Goal: Task Accomplishment & Management: Complete application form

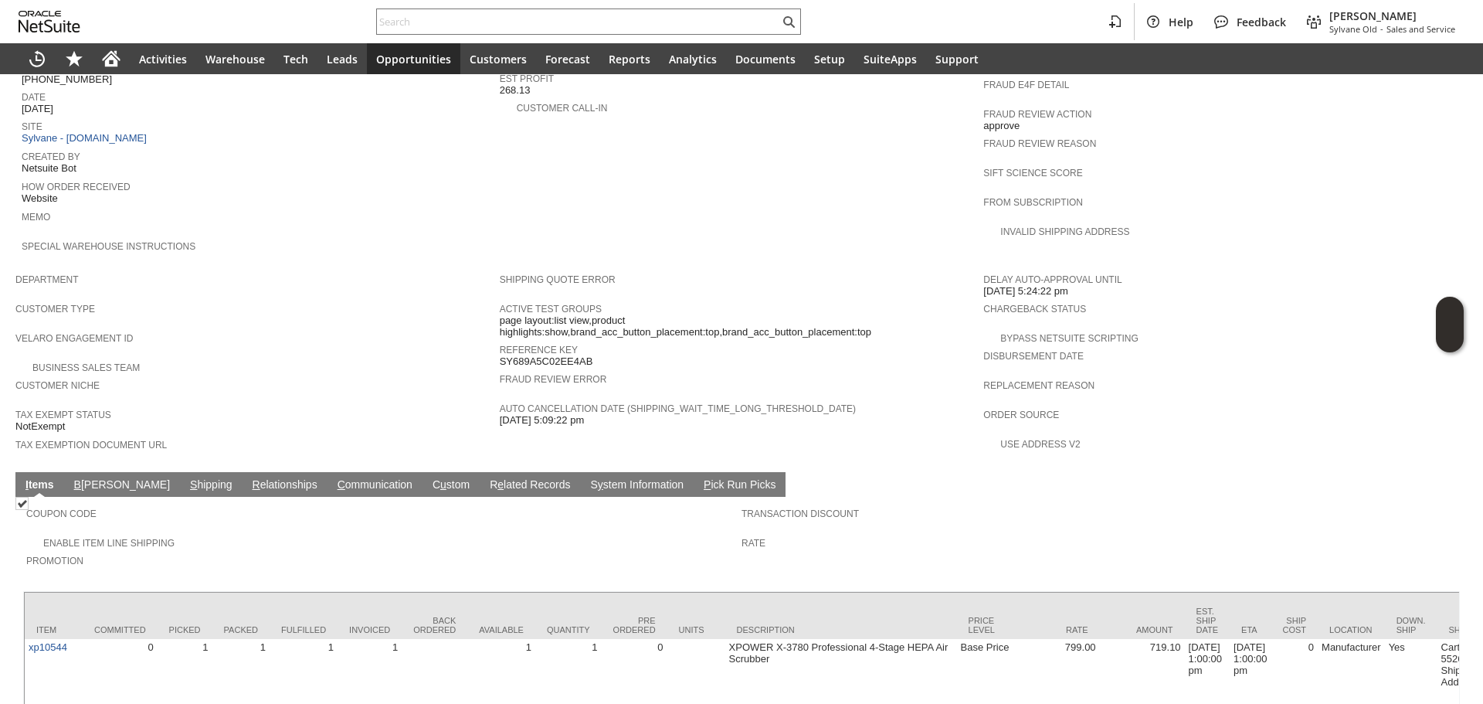
scroll to position [726, 0]
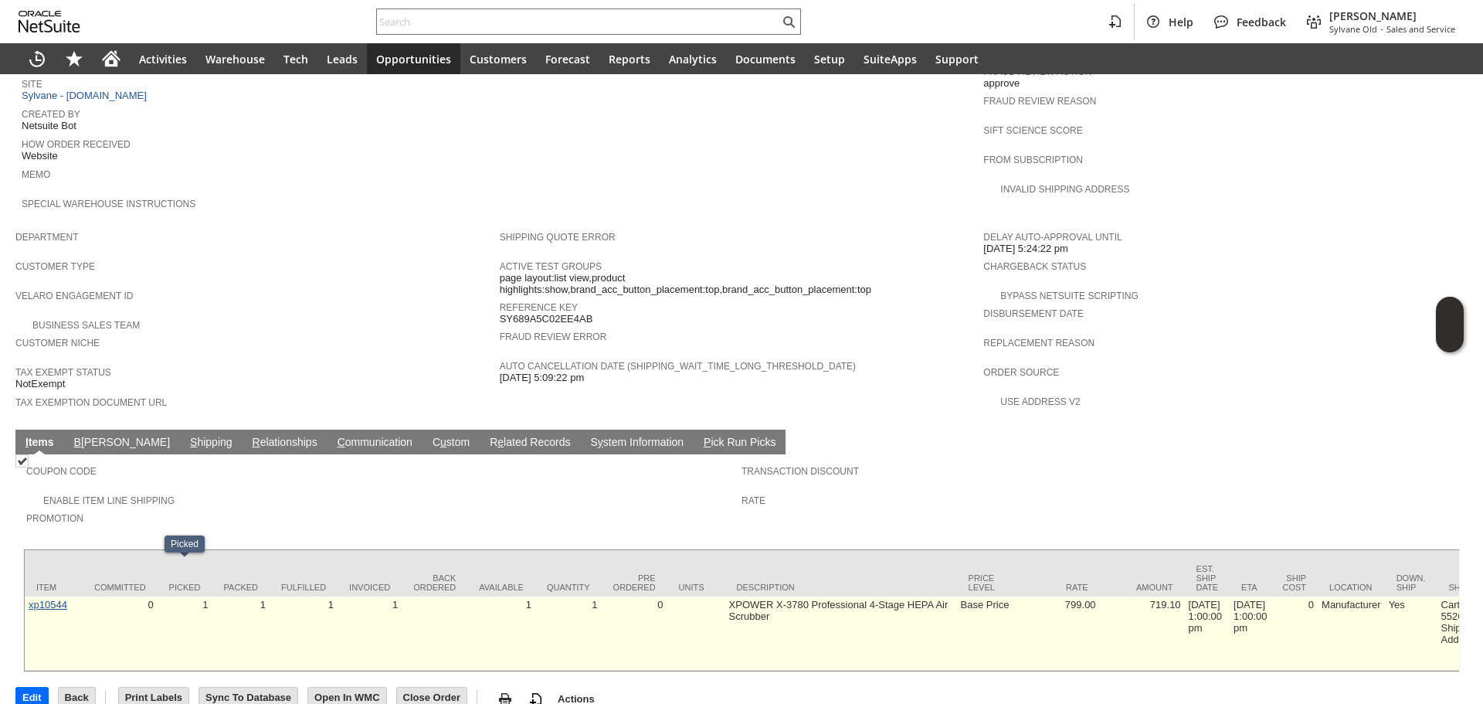
click at [66, 599] on link "xp10544" at bounding box center [48, 605] width 39 height 12
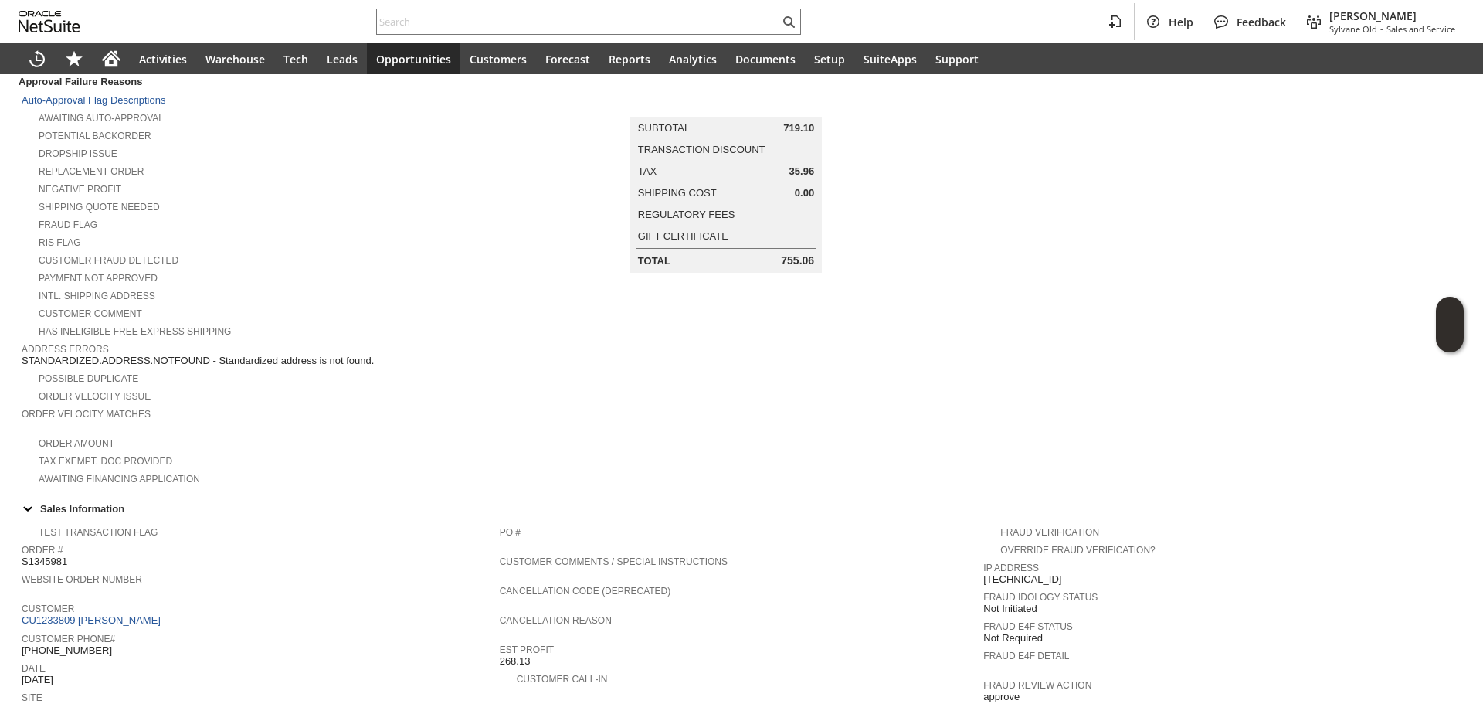
scroll to position [0, 0]
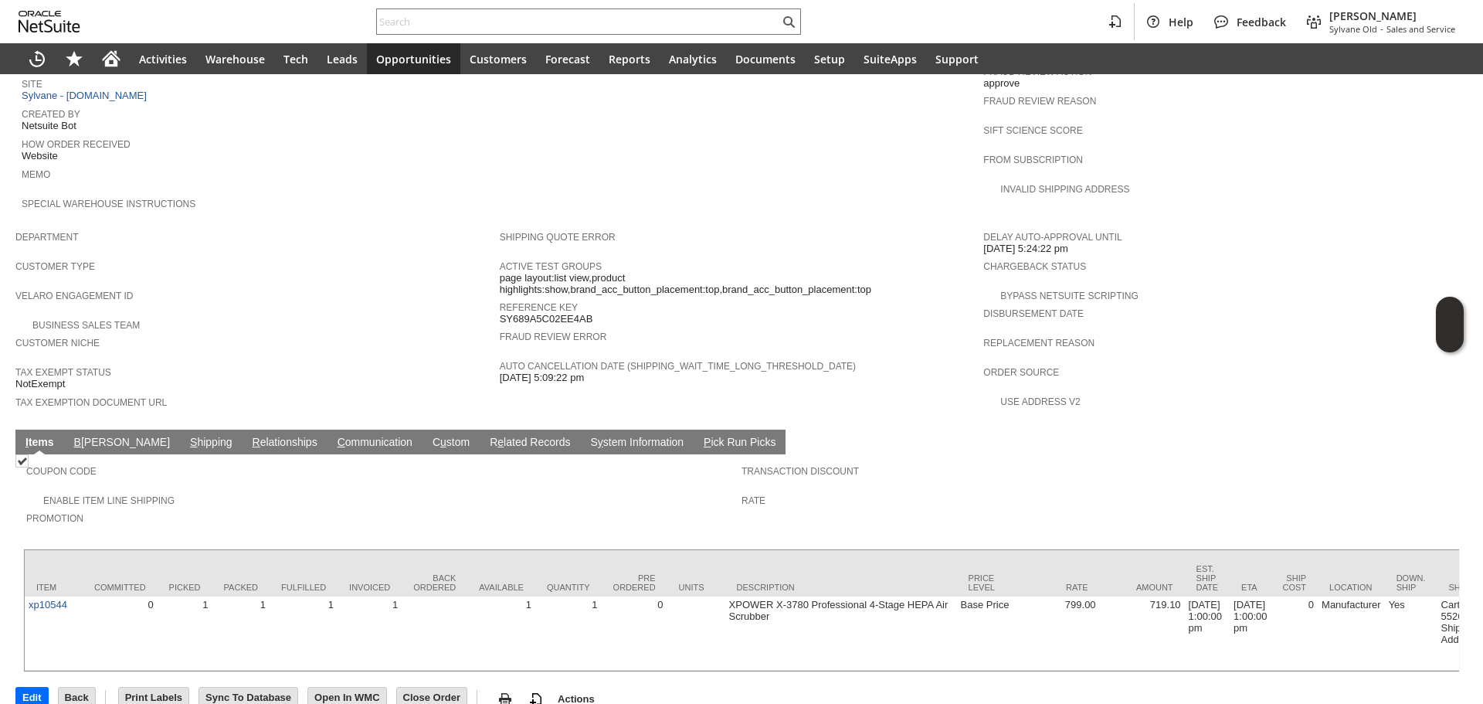
click at [186, 436] on link "S hipping" at bounding box center [211, 443] width 50 height 15
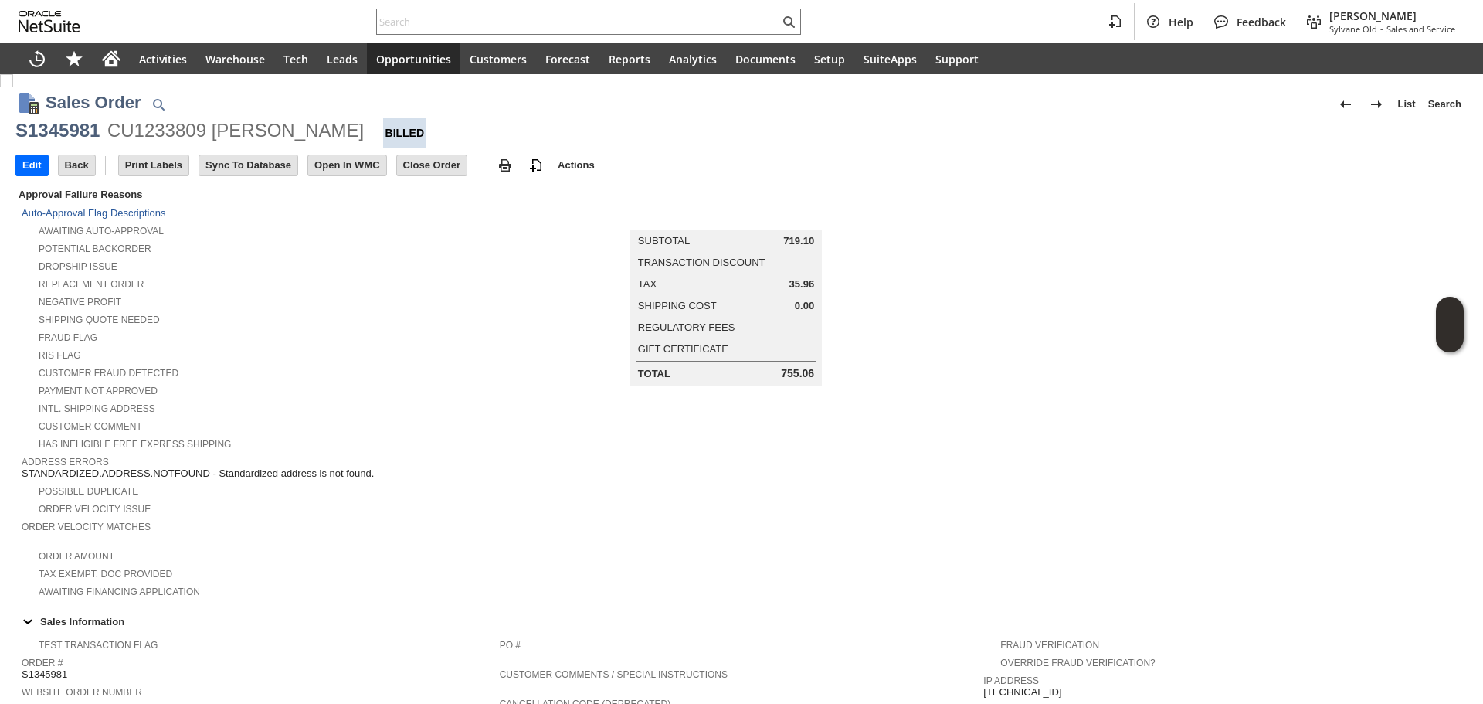
scroll to position [309, 0]
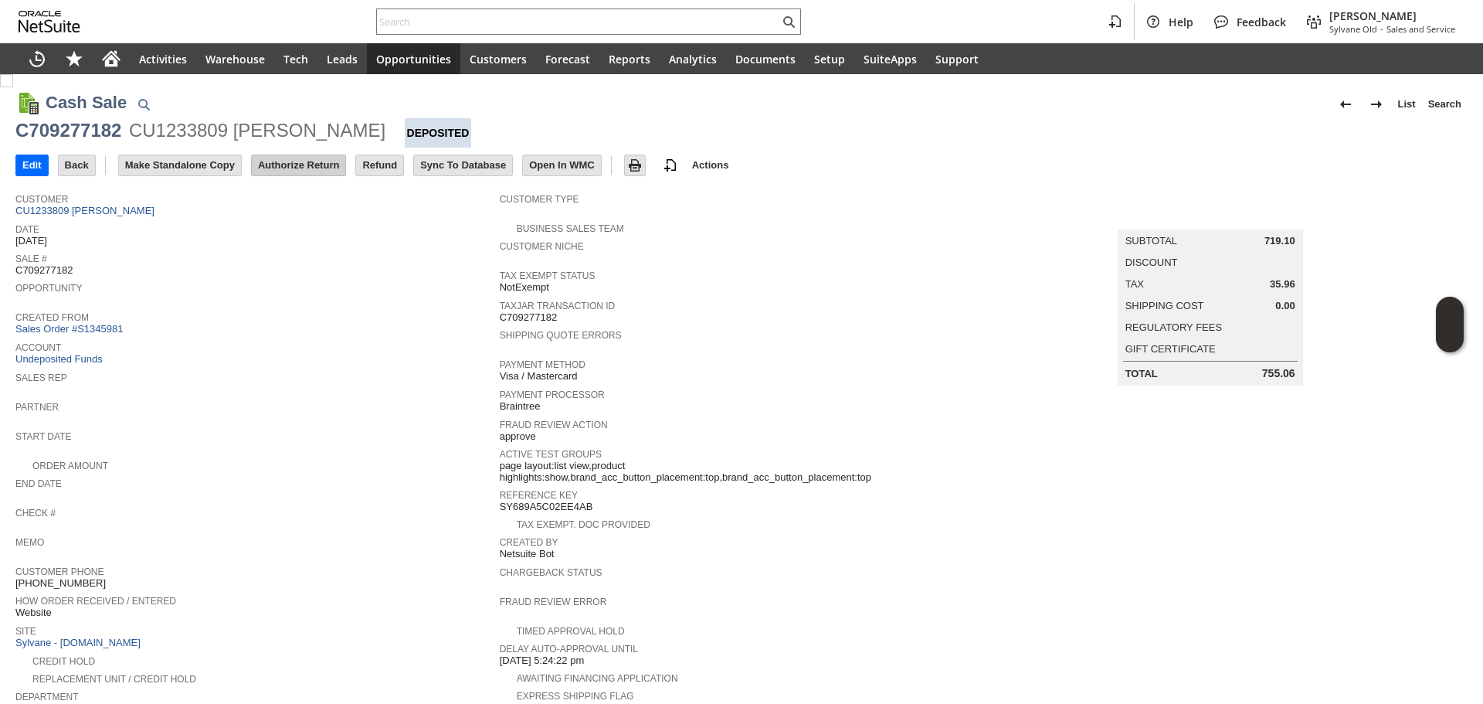
click at [327, 169] on input "Authorize Return" at bounding box center [298, 165] width 93 height 20
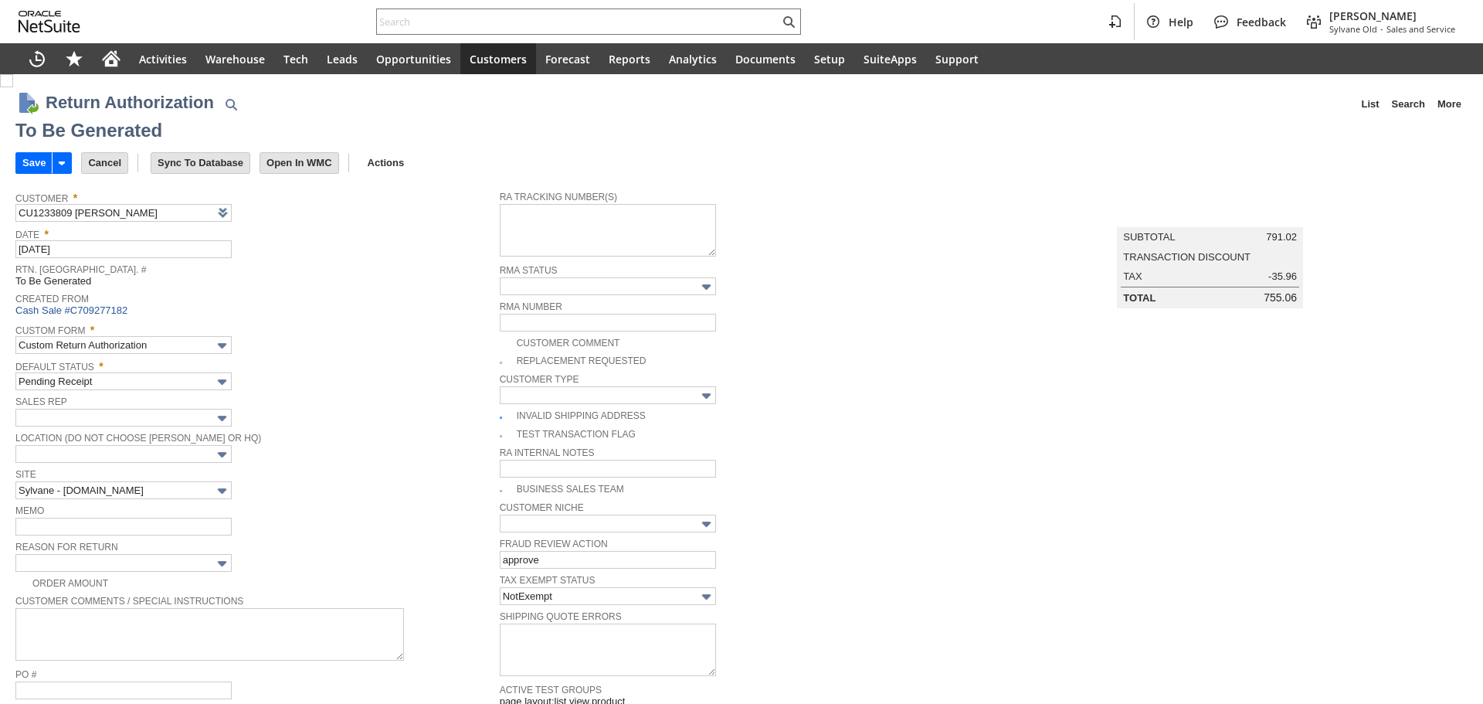
type input "Add"
type input "Copy Previous"
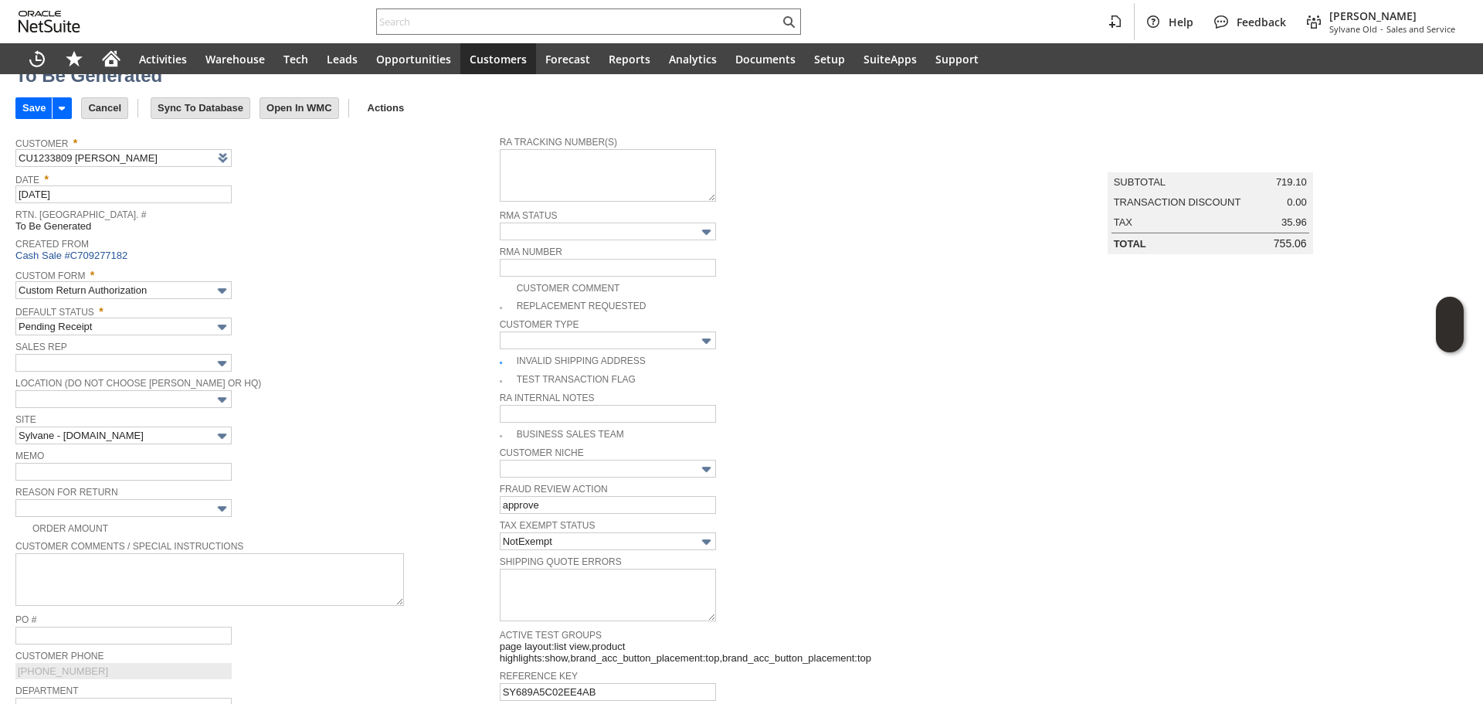
scroll to position [21, 0]
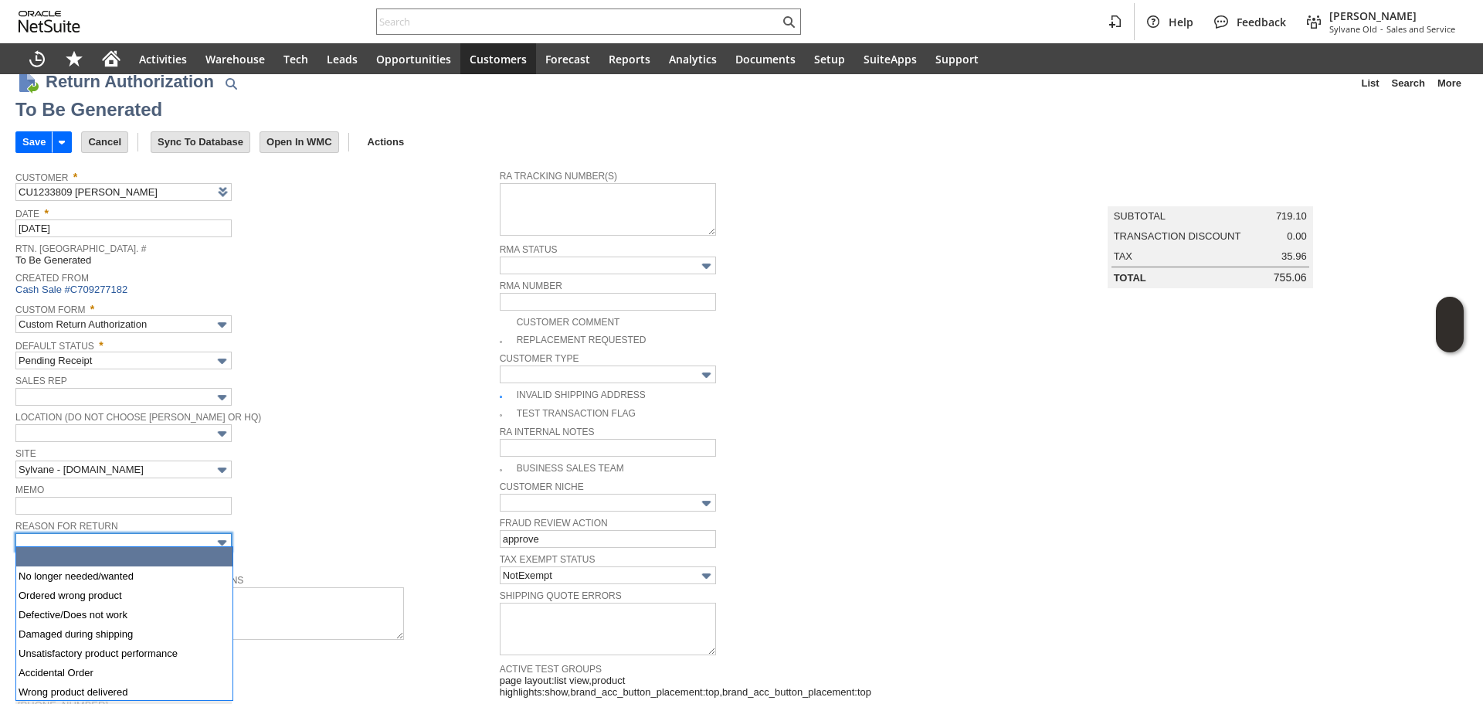
click at [152, 545] on input "text" at bounding box center [123, 542] width 216 height 18
type input "Defective/Does not work"
click at [353, 456] on span "Site" at bounding box center [253, 451] width 477 height 17
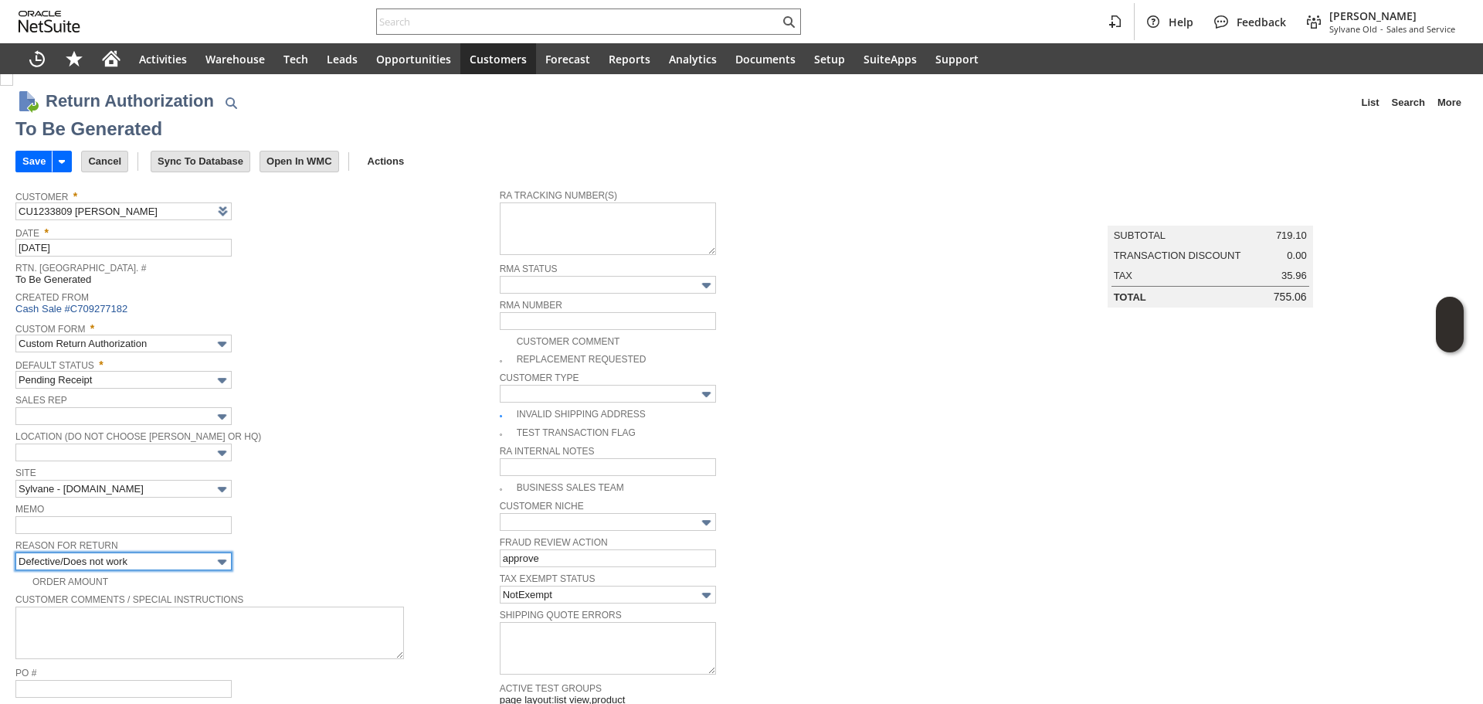
scroll to position [0, 0]
drag, startPoint x: 97, startPoint y: 537, endPoint x: 105, endPoint y: 523, distance: 16.3
click at [95, 537] on span "Reason For Return" at bounding box center [253, 545] width 477 height 17
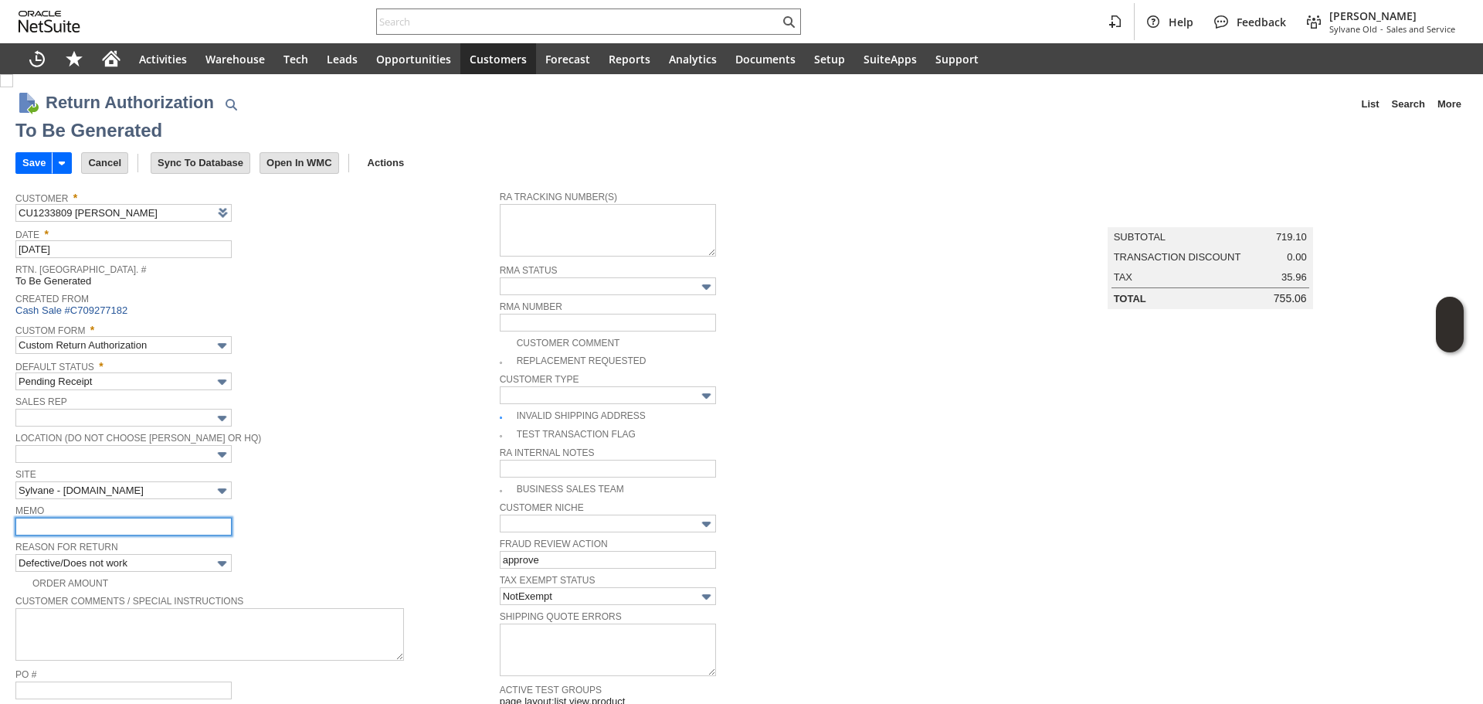
click at [105, 523] on input "text" at bounding box center [123, 526] width 216 height 18
type input "L"
type input "unit produces loud noise / returning for a replacement"
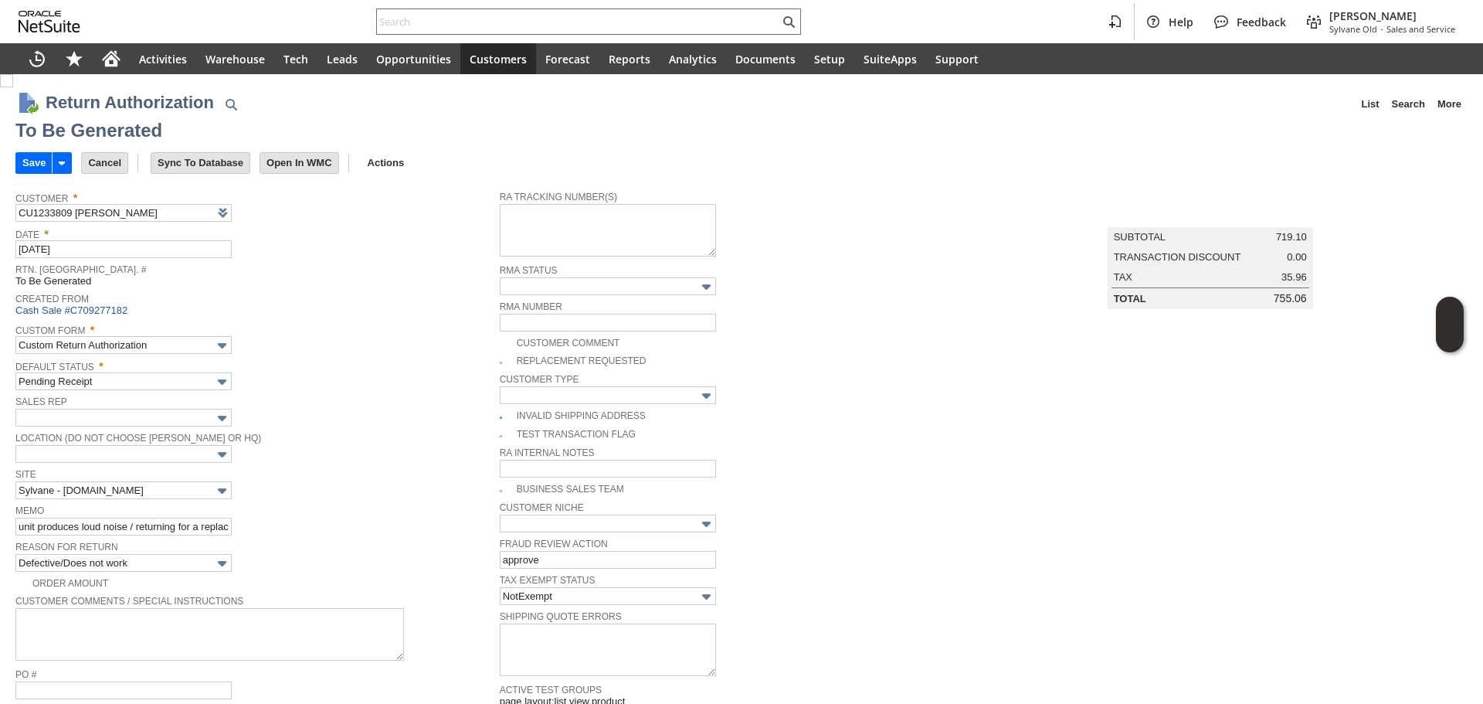
click at [13, 87] on img at bounding box center [6, 80] width 13 height 13
checkbox input "true"
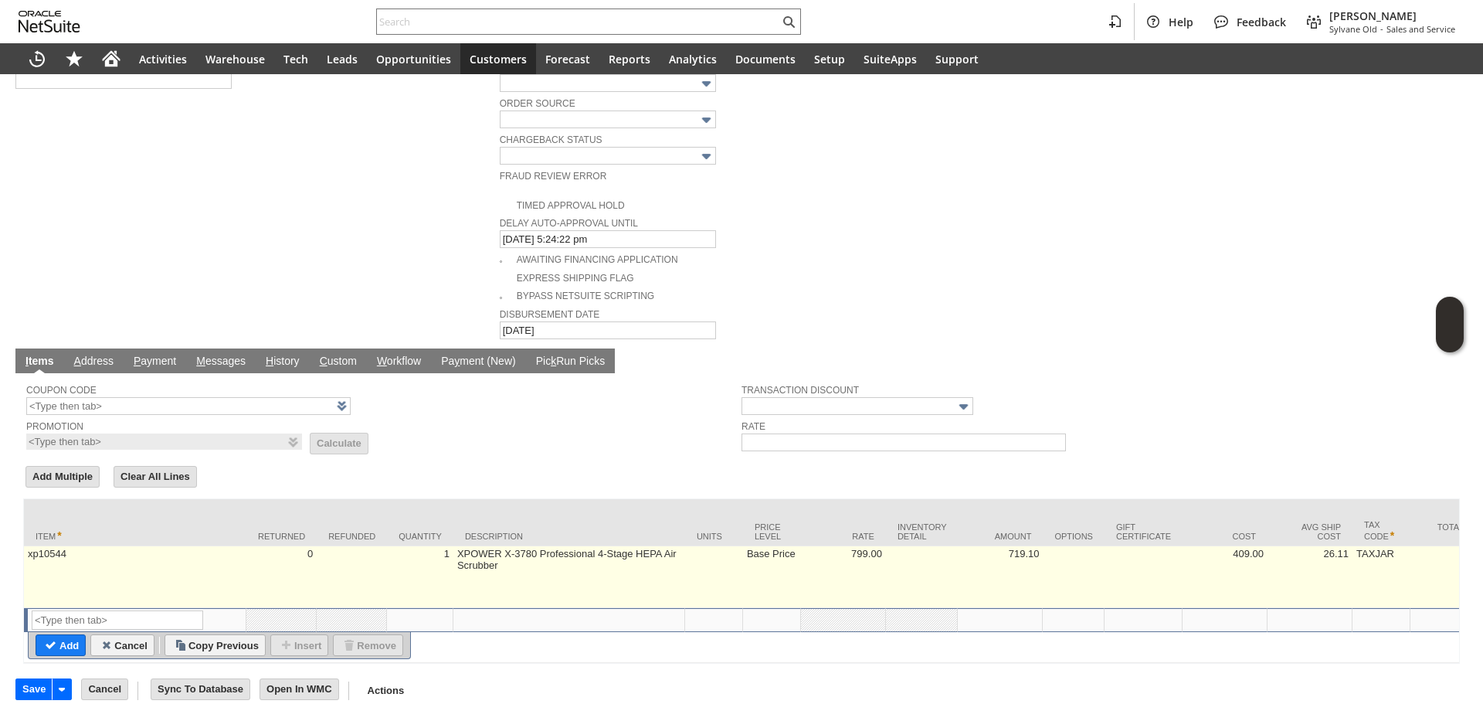
click at [775, 558] on td "Base Price" at bounding box center [772, 577] width 58 height 62
type input "Base Price"
type input "OK"
type input "Make Copy"
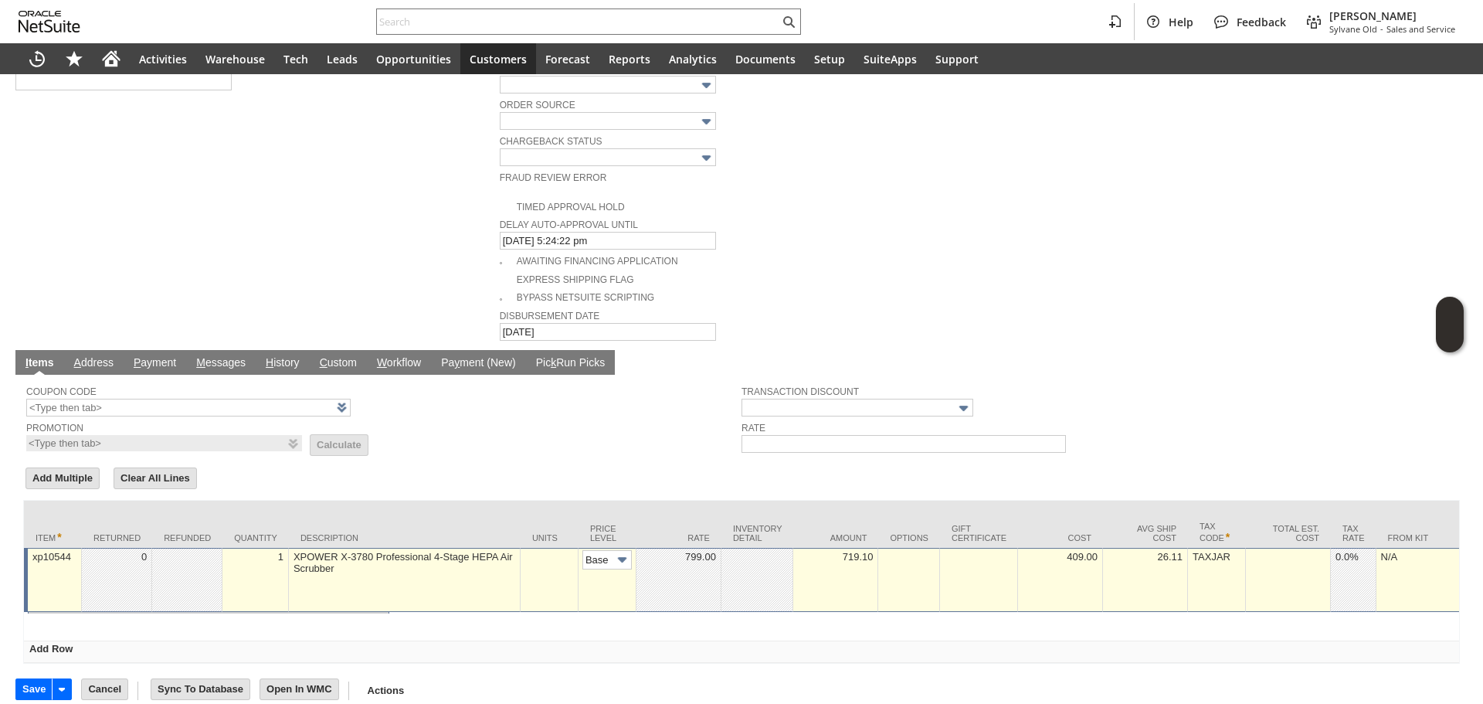
scroll to position [0, 23]
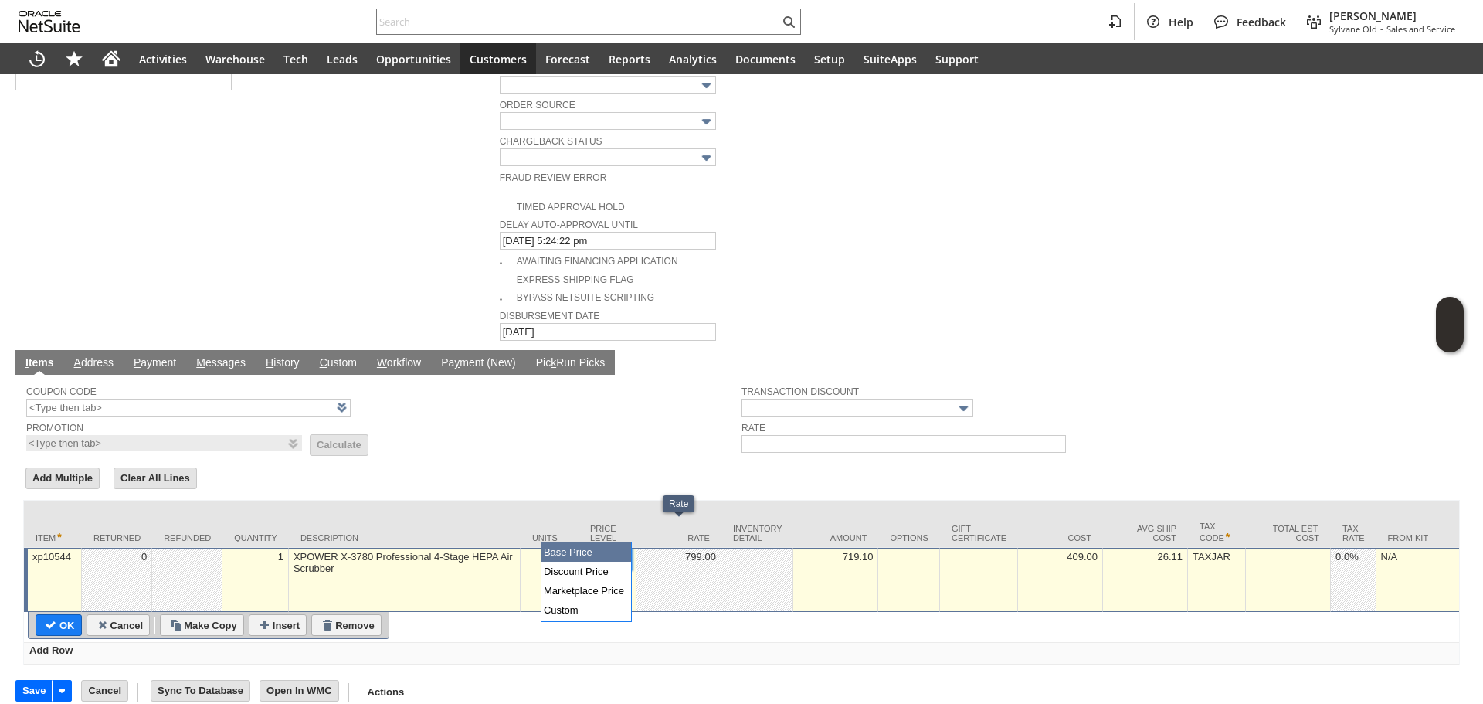
click at [617, 551] on img at bounding box center [622, 560] width 18 height 18
type input "Custom"
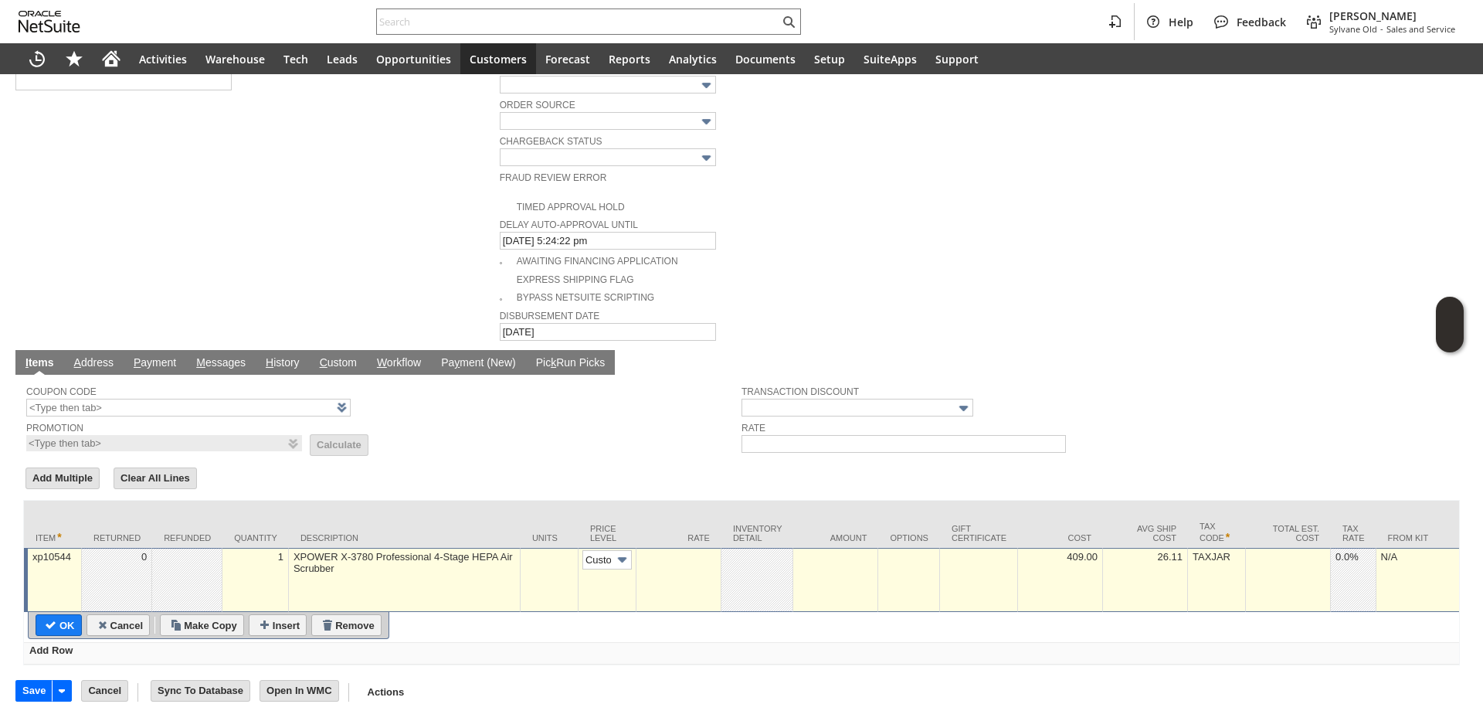
click at [702, 554] on td at bounding box center [678, 580] width 85 height 64
type input "0.00"
click at [45, 615] on input "OK" at bounding box center [58, 625] width 45 height 20
type input "Add"
type input "Copy Previous"
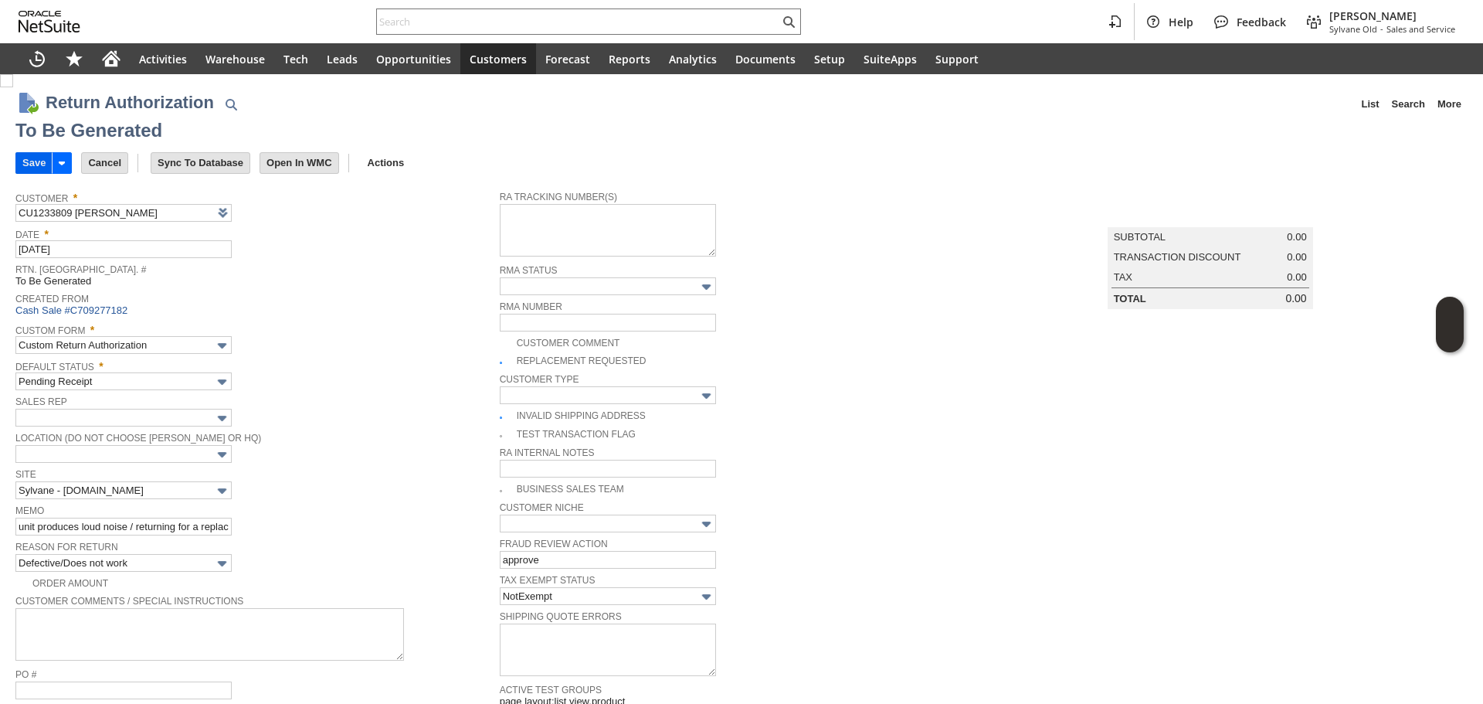
click at [30, 162] on input "Save" at bounding box center [34, 163] width 36 height 20
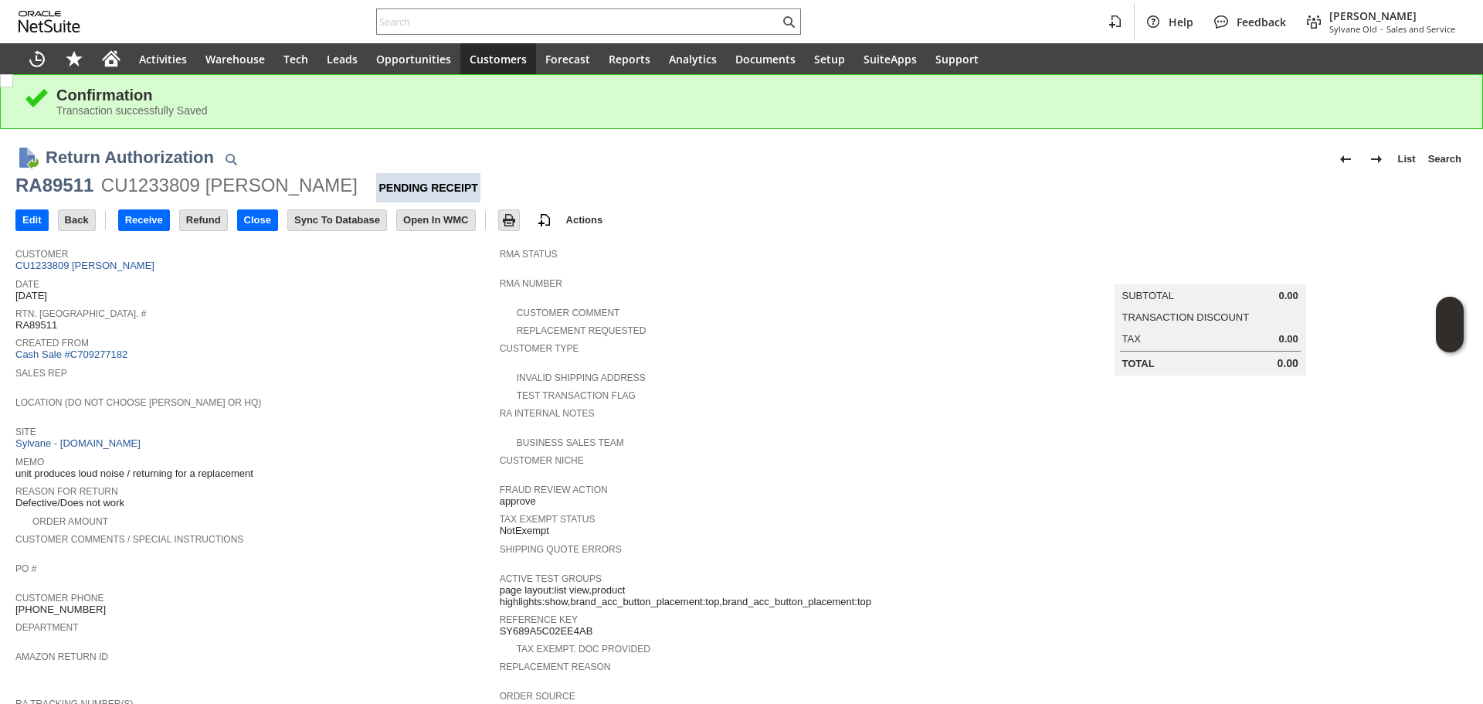
click at [78, 188] on div "RA89511" at bounding box center [54, 185] width 78 height 25
copy div "RA89511"
drag, startPoint x: 307, startPoint y: 410, endPoint x: 371, endPoint y: 481, distance: 96.2
click at [306, 422] on tbody "Customer CU1233809 Katharine R Francis Date 9/4/2025 Rtn. Auth. # RA89511 Creat…" at bounding box center [257, 481] width 484 height 483
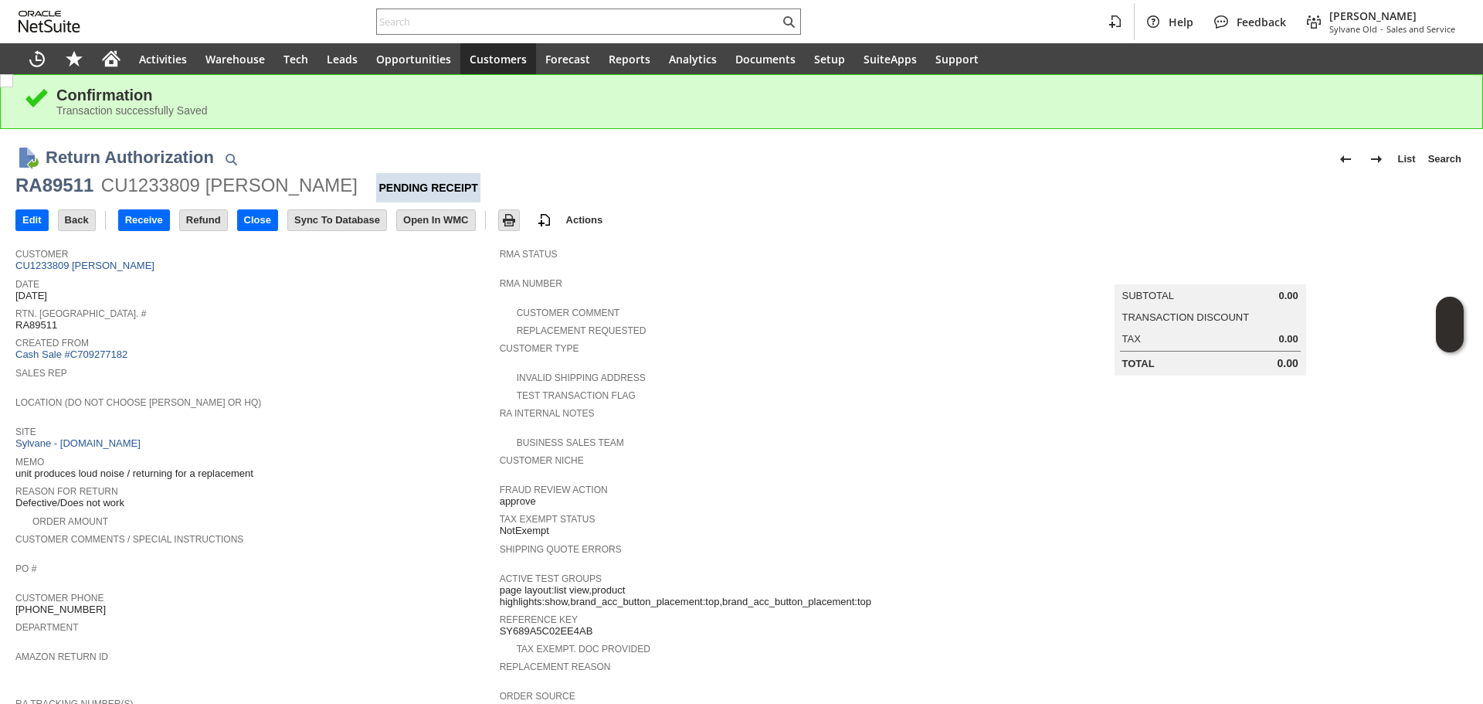
click at [141, 309] on span "Rtn. Auth. #" at bounding box center [253, 311] width 477 height 15
